Goal: Information Seeking & Learning: Learn about a topic

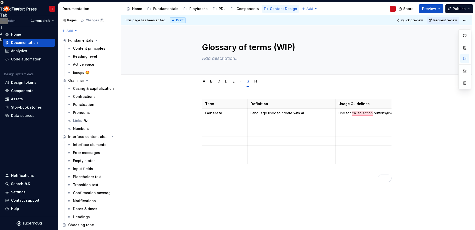
scroll to position [110, 0]
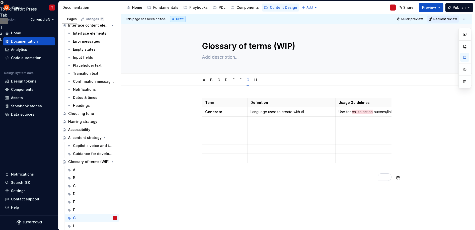
click at [298, 199] on div "Term Definition Usage Guidelines Related terms Generate Language used to create…" at bounding box center [296, 169] width 351 height 166
click at [75, 227] on div "H" at bounding box center [74, 225] width 3 height 5
click at [76, 226] on div "H" at bounding box center [95, 225] width 44 height 7
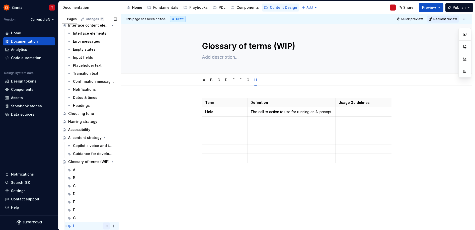
click at [103, 226] on button "Page tree" at bounding box center [106, 225] width 7 height 7
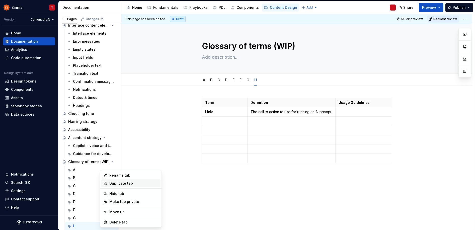
click at [125, 180] on div "Duplicate tab" at bounding box center [130, 183] width 59 height 8
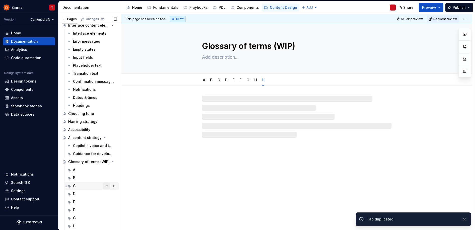
scroll to position [118, 0]
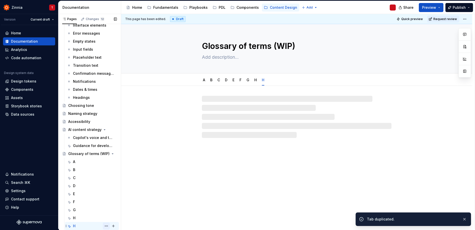
click at [105, 226] on button "Page tree" at bounding box center [106, 225] width 7 height 7
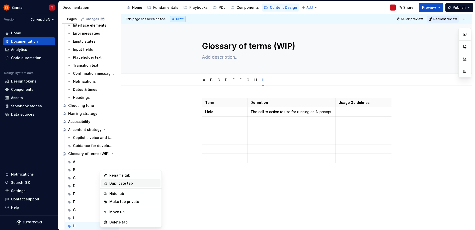
type textarea "*"
click at [125, 177] on div "Rename tab" at bounding box center [133, 175] width 49 height 5
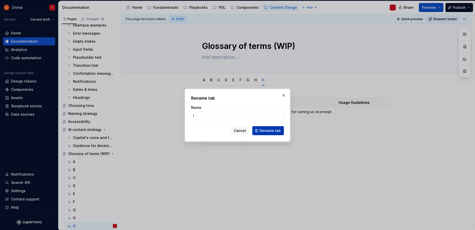
type input "I"
click at [260, 129] on button "Rename tab" at bounding box center [268, 130] width 32 height 9
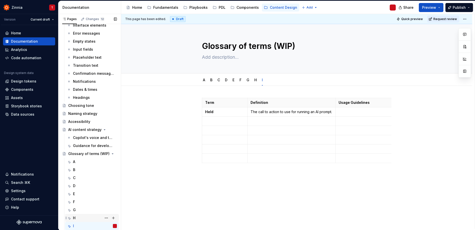
click at [88, 218] on div "H" at bounding box center [95, 217] width 44 height 7
click at [205, 111] on strong "Held" at bounding box center [209, 111] width 8 height 4
click at [215, 111] on p "Held" at bounding box center [224, 111] width 39 height 5
click at [209, 111] on strong "Held" at bounding box center [209, 111] width 8 height 4
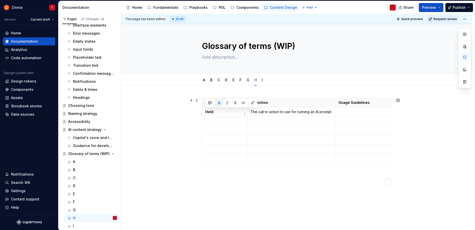
type textarea "*"
click at [223, 124] on p "To enrich screen reader interactions, please activate Accessibility in Grammarl…" at bounding box center [224, 121] width 39 height 5
click at [225, 133] on p "To enrich screen reader interactions, please activate Accessibility in Grammarl…" at bounding box center [224, 130] width 39 height 5
drag, startPoint x: 205, startPoint y: 125, endPoint x: 226, endPoint y: 136, distance: 24.5
click at [226, 136] on tbody "Term Definition Usage Guidelines Related terms Halted The call to action to use…" at bounding box center [335, 130] width 266 height 65
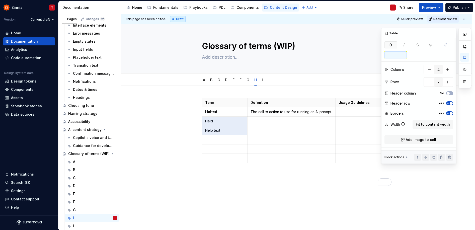
click at [393, 45] on button "button" at bounding box center [390, 44] width 13 height 7
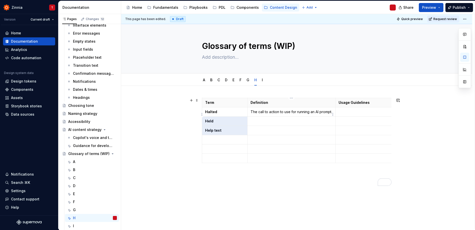
click at [278, 114] on p "The call to action to use for running an AI prompt." at bounding box center [291, 111] width 82 height 5
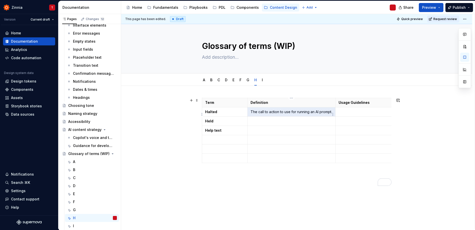
click at [278, 114] on p "The call to action to use for running an AI prompt." at bounding box center [291, 111] width 82 height 5
click at [267, 123] on p "To enrich screen reader interactions, please activate Accessibility in Grammarl…" at bounding box center [291, 121] width 82 height 5
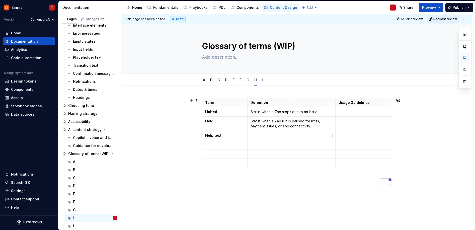
click at [267, 134] on p "To enrich screen reader interactions, please activate Accessibility in Grammarl…" at bounding box center [291, 135] width 82 height 5
click at [265, 132] on td "Text displayed" at bounding box center [291, 135] width 88 height 9
click at [265, 133] on td "Text displayed" at bounding box center [291, 135] width 88 height 9
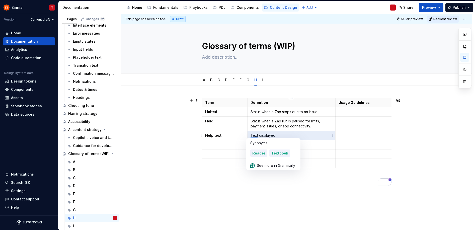
click at [265, 133] on p "Text displayed" at bounding box center [291, 135] width 82 height 5
click at [265, 135] on p "Text displayed" at bounding box center [291, 135] width 82 height 5
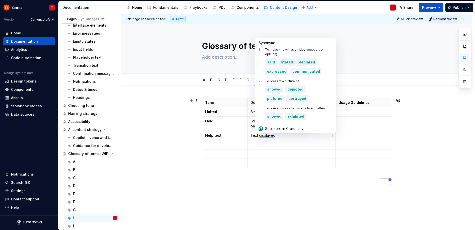
click at [265, 135] on p "Text displayed" at bounding box center [291, 135] width 82 height 5
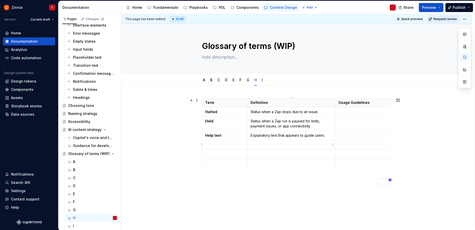
click at [312, 146] on p "To enrich screen reader interactions, please activate Accessibility in Grammarl…" at bounding box center [291, 144] width 82 height 5
click at [294, 110] on p "Status when a Zap stops due to an issue." at bounding box center [291, 111] width 82 height 5
drag, startPoint x: 294, startPoint y: 112, endPoint x: 315, endPoint y: 111, distance: 20.3
click at [315, 111] on p "Status when a Zap stops due to an issue." at bounding box center [291, 111] width 82 height 5
drag, startPoint x: 318, startPoint y: 112, endPoint x: 293, endPoint y: 111, distance: 25.8
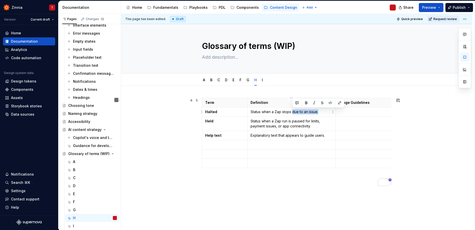
click at [293, 111] on p "Status when a Zap stops due to an issue." at bounding box center [291, 111] width 82 height 5
click at [309, 112] on p "Status when a Zap stops purposely." at bounding box center [291, 111] width 82 height 5
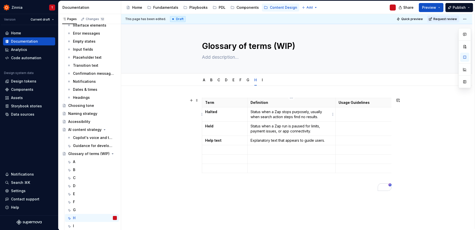
click at [306, 117] on p "Status when a Zap stops purposely, usually when search action steps find no res…" at bounding box center [291, 114] width 82 height 10
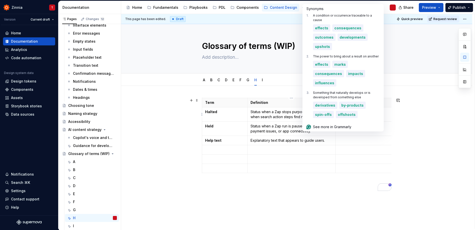
click at [286, 114] on p "Status when a Zap stops purposely, usually when search action steps find no res…" at bounding box center [291, 114] width 82 height 10
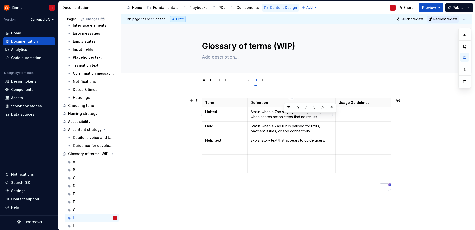
click at [286, 114] on p "Status when a Zap stops purposely, usually when search action steps find no res…" at bounding box center [291, 114] width 82 height 10
click at [345, 120] on td "To enrich screen reader interactions, please activate Accessibility in Grammarl…" at bounding box center [383, 114] width 97 height 14
click at [207, 113] on strong "Halted" at bounding box center [211, 111] width 12 height 4
click at [207, 127] on strong "Held" at bounding box center [209, 126] width 8 height 4
click at [207, 141] on strong "Help text" at bounding box center [213, 140] width 16 height 4
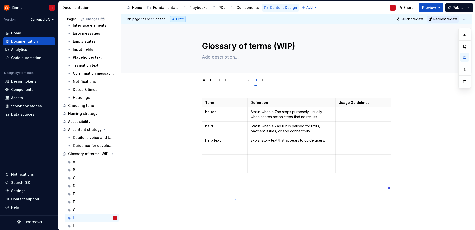
click at [236, 198] on div "This page has been edited. Draft Quick preview Request review Glossary of terms…" at bounding box center [297, 121] width 353 height 215
click at [79, 225] on div "I" at bounding box center [95, 225] width 44 height 7
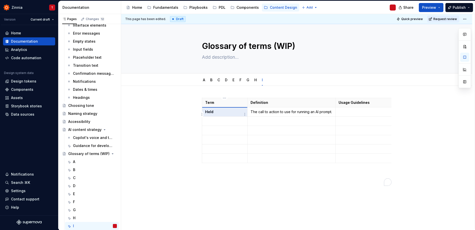
click at [209, 112] on strong "Held" at bounding box center [209, 111] width 8 height 4
click at [359, 112] on p "The call to action to use for running an AI prompt." at bounding box center [383, 111] width 90 height 5
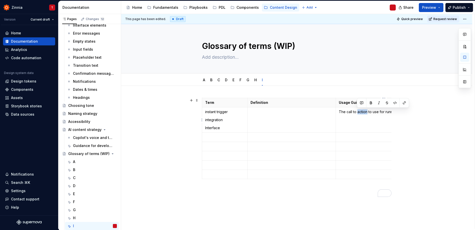
click at [359, 112] on p "The call to action to use for running an AI prompt." at bounding box center [383, 111] width 90 height 5
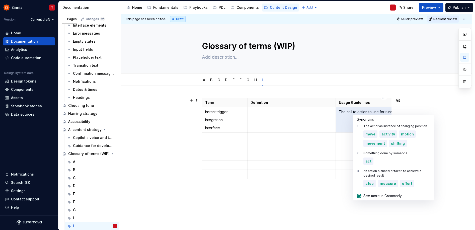
click at [359, 112] on p "The call to action to use for running an AI prompt." at bounding box center [383, 111] width 90 height 5
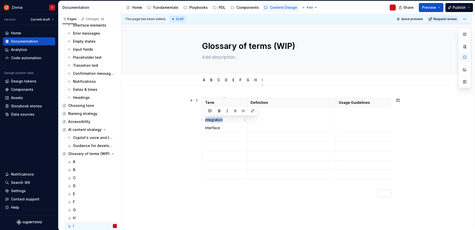
drag, startPoint x: 229, startPoint y: 120, endPoint x: 205, endPoint y: 121, distance: 24.1
click at [205, 121] on p "integration" at bounding box center [224, 119] width 39 height 5
click at [229, 139] on p "To enrich screen reader interactions, please activate Accessibility in Grammarl…" at bounding box center [224, 137] width 39 height 5
click at [214, 128] on p "Interface" at bounding box center [224, 127] width 39 height 5
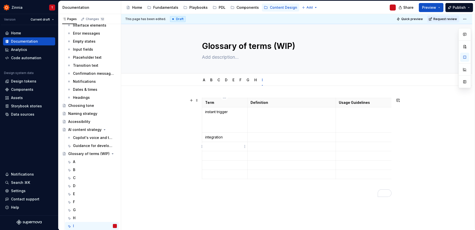
click at [215, 146] on p "To enrich screen reader interactions, please activate Accessibility in Grammarl…" at bounding box center [224, 146] width 39 height 5
click at [208, 131] on td "instant trigger" at bounding box center [224, 119] width 45 height 25
drag, startPoint x: 205, startPoint y: 110, endPoint x: 225, endPoint y: 130, distance: 28.7
click at [225, 130] on tbody "Term Definition Usage Guidelines Related terms instant trigger integration Inte…" at bounding box center [353, 130] width 302 height 65
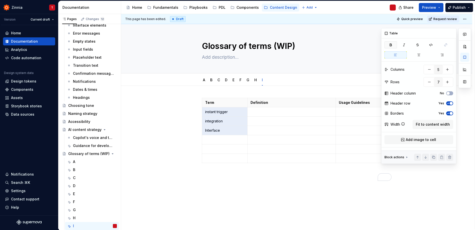
click at [391, 46] on icon "button" at bounding box center [390, 45] width 4 height 4
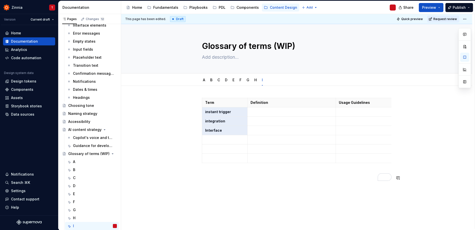
click at [272, 195] on div "This page has been edited. Draft Quick preview Request review Glossary of terms…" at bounding box center [297, 121] width 353 height 215
click at [103, 226] on button "Page tree" at bounding box center [106, 225] width 7 height 7
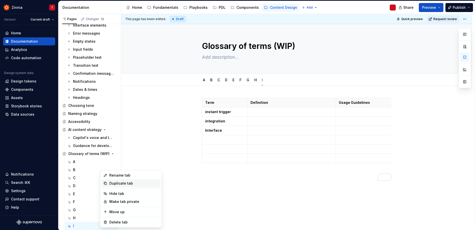
click at [119, 183] on div "Duplicate tab" at bounding box center [133, 183] width 49 height 5
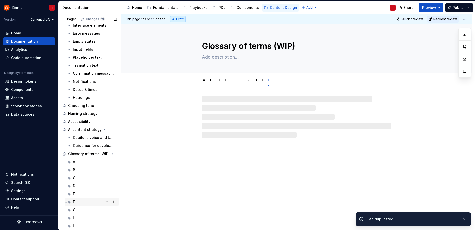
scroll to position [126, 0]
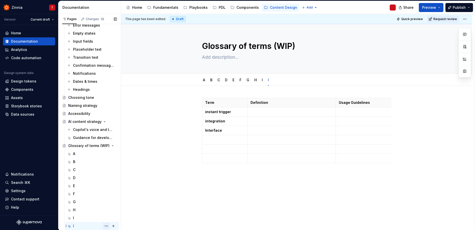
click at [104, 226] on button "Page tree" at bounding box center [106, 225] width 7 height 7
type textarea "*"
click at [130, 176] on div "Rename tab" at bounding box center [133, 175] width 49 height 5
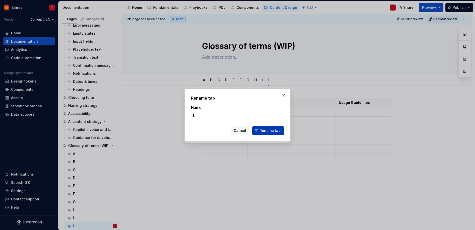
type input "L"
click at [272, 132] on span "Rename tab" at bounding box center [269, 130] width 21 height 5
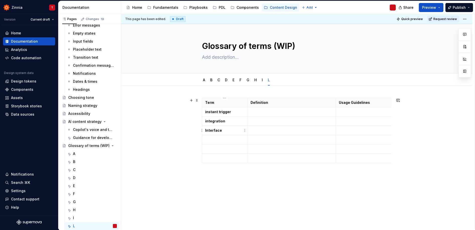
drag, startPoint x: 230, startPoint y: 131, endPoint x: 204, endPoint y: 115, distance: 30.2
click at [204, 115] on tbody "Term Definition Usage Guidelines Related terms instant trigger integration Inte…" at bounding box center [353, 130] width 302 height 65
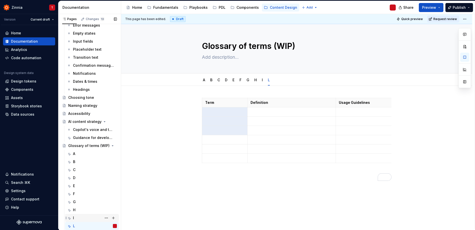
click at [88, 217] on div "I" at bounding box center [95, 217] width 44 height 7
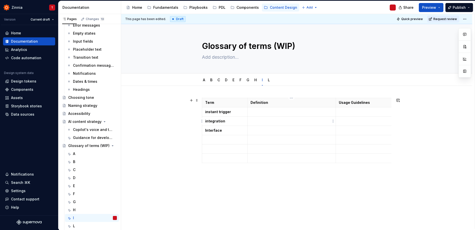
click at [272, 113] on p at bounding box center [291, 111] width 82 height 5
click at [273, 114] on td at bounding box center [291, 111] width 88 height 9
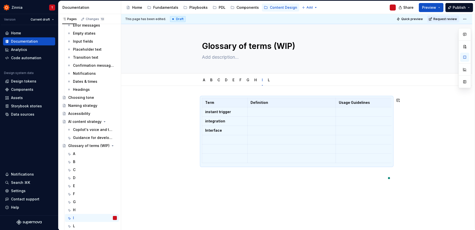
click at [273, 114] on td "To enrich screen reader interactions, please activate Accessibility in Grammarl…" at bounding box center [291, 111] width 88 height 9
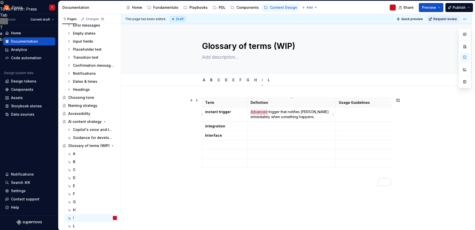
click at [276, 114] on p "Advanced trigger that notifies [PERSON_NAME] immediately when something happens." at bounding box center [291, 114] width 82 height 10
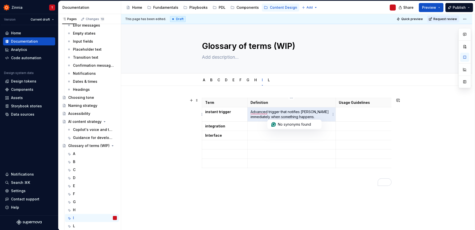
click at [276, 114] on p "Advanced trigger that notifies [PERSON_NAME] immediately when something happens." at bounding box center [291, 114] width 82 height 10
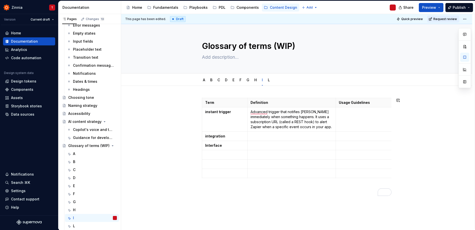
click at [313, 206] on div "Term Definition Usage Guidelines Related terms instant trigger Advanced trigger…" at bounding box center [296, 176] width 351 height 181
type textarea "*"
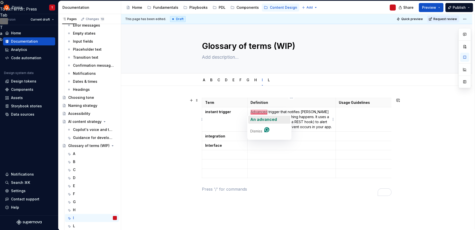
click at [259, 120] on span "An advanced" at bounding box center [263, 119] width 27 height 5
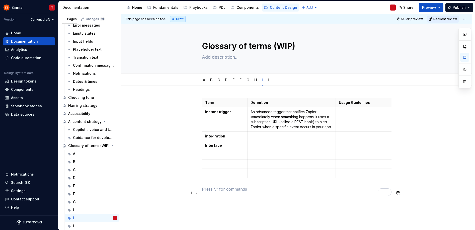
click at [341, 192] on p "To enrich screen reader interactions, please activate Accessibility in Grammarl…" at bounding box center [296, 189] width 189 height 6
type textarea "*"
